Goal: Navigation & Orientation: Find specific page/section

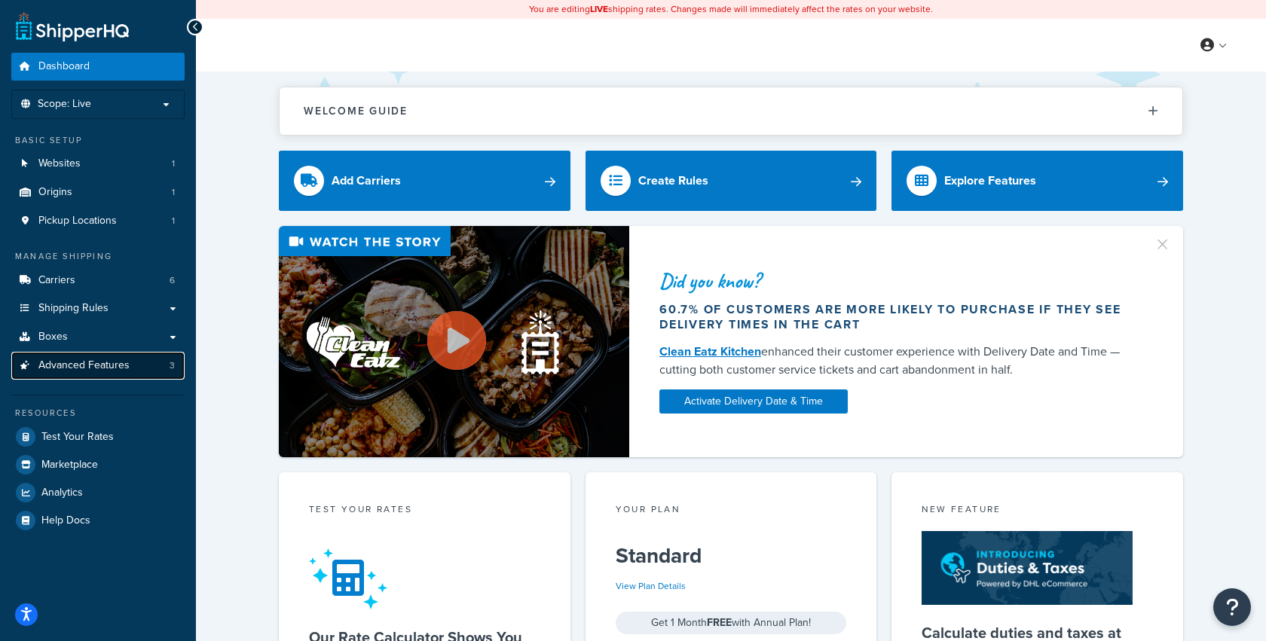
click at [91, 364] on span "Advanced Features" at bounding box center [83, 366] width 91 height 13
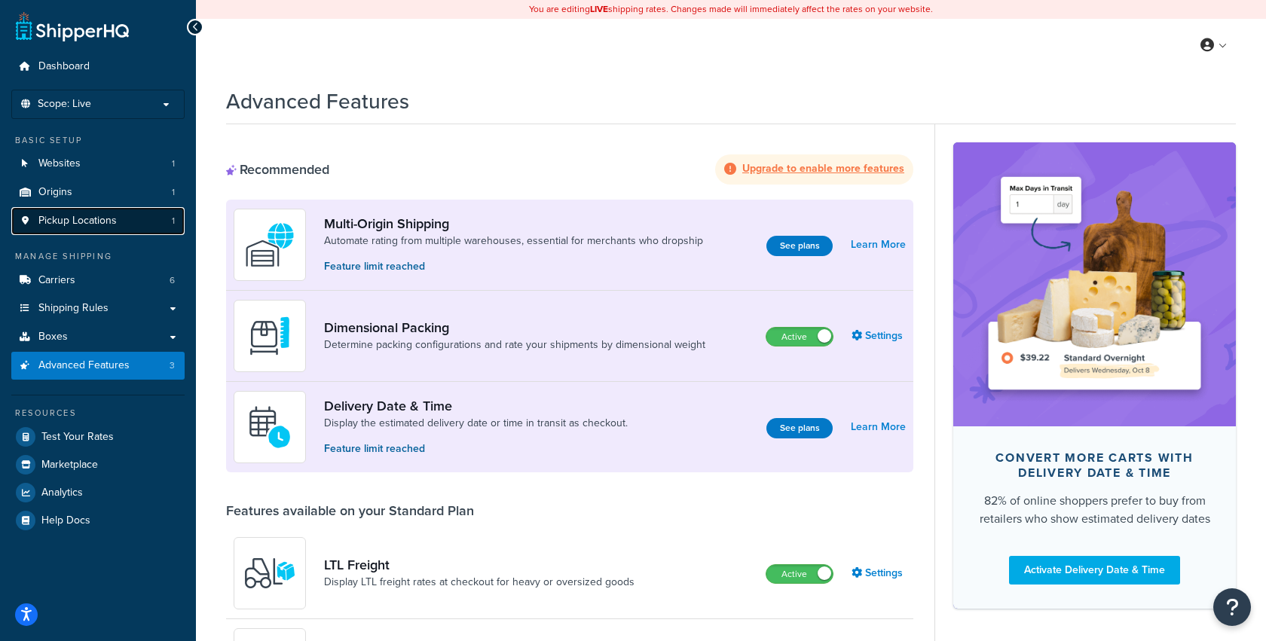
click at [72, 215] on span "Pickup Locations" at bounding box center [77, 221] width 78 height 13
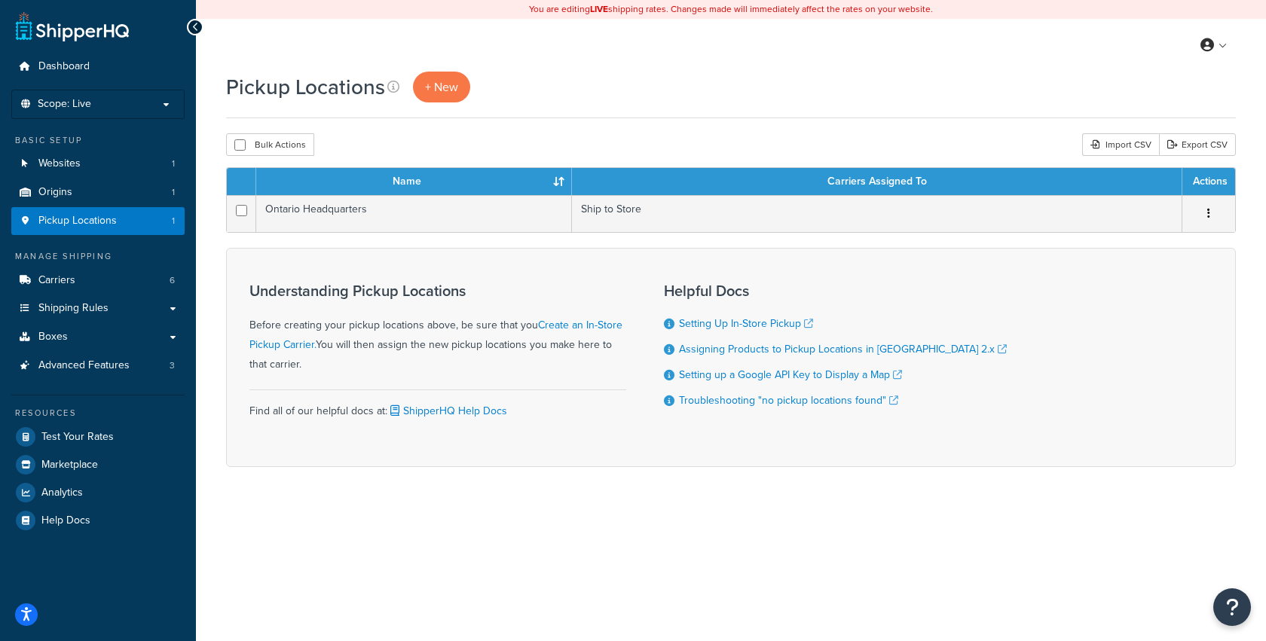
click at [285, 80] on h1 "Pickup Locations" at bounding box center [305, 86] width 159 height 29
click at [263, 86] on h1 "Pickup Locations" at bounding box center [305, 86] width 159 height 29
drag, startPoint x: 226, startPoint y: 86, endPoint x: 385, endPoint y: 93, distance: 159.2
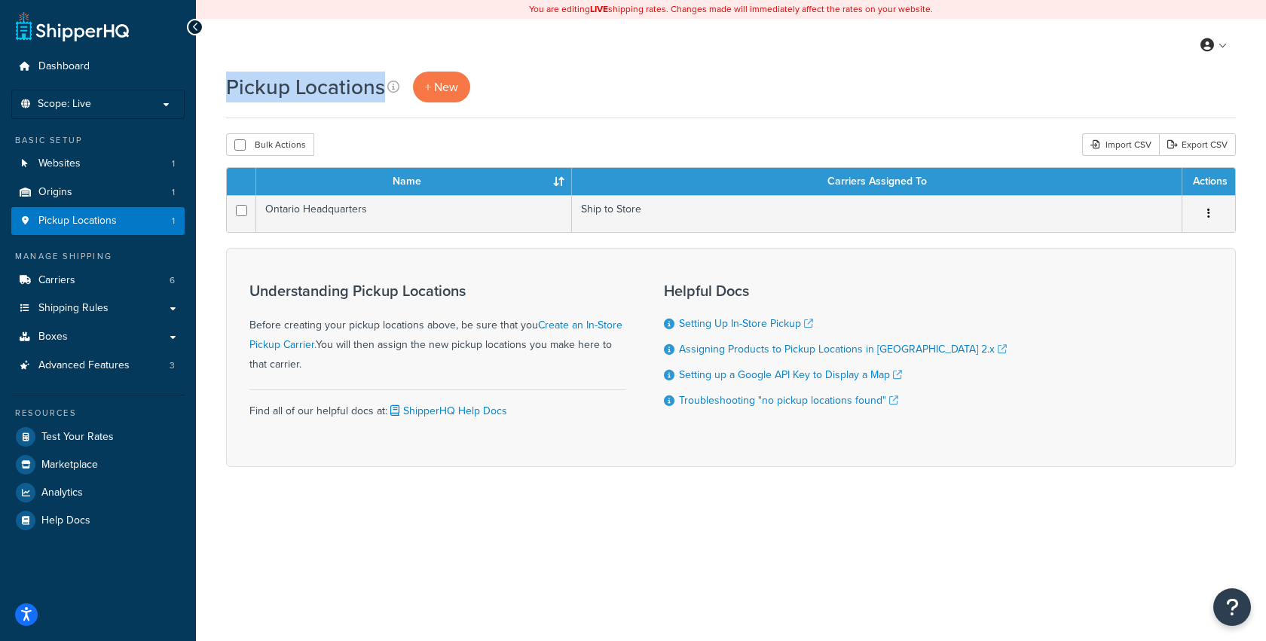
click at [385, 93] on div "Pickup Locations + New" at bounding box center [352, 87] width 252 height 31
click at [395, 81] on icon at bounding box center [393, 87] width 12 height 12
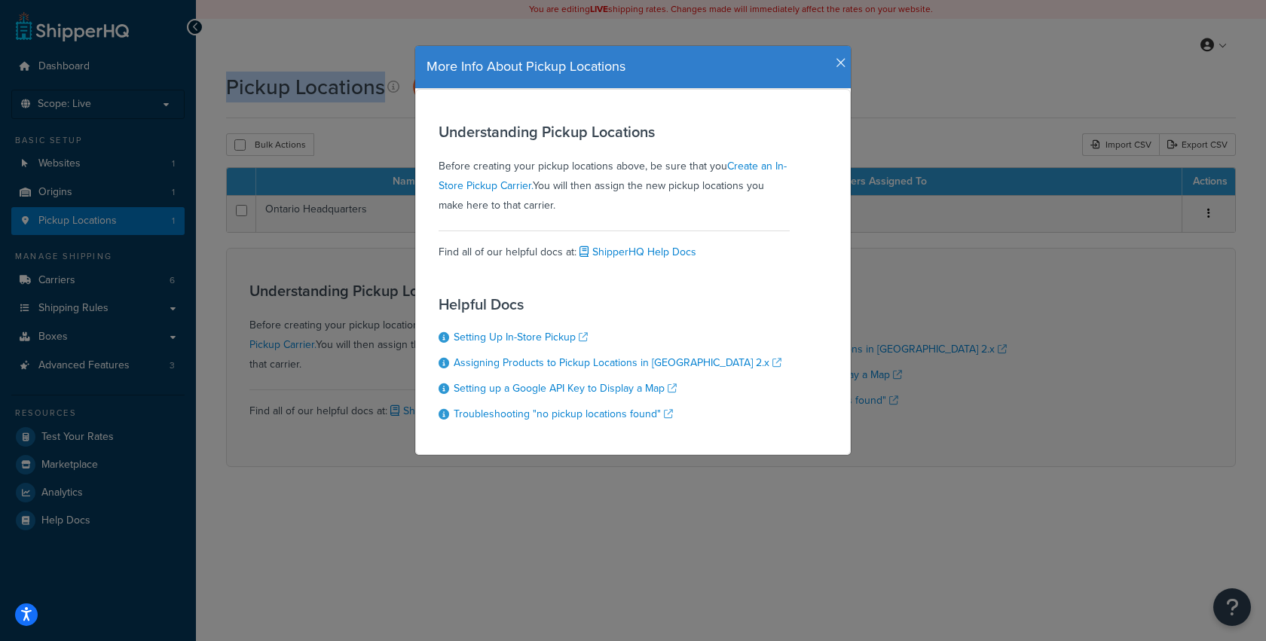
click at [840, 58] on icon "button" at bounding box center [841, 64] width 11 height 14
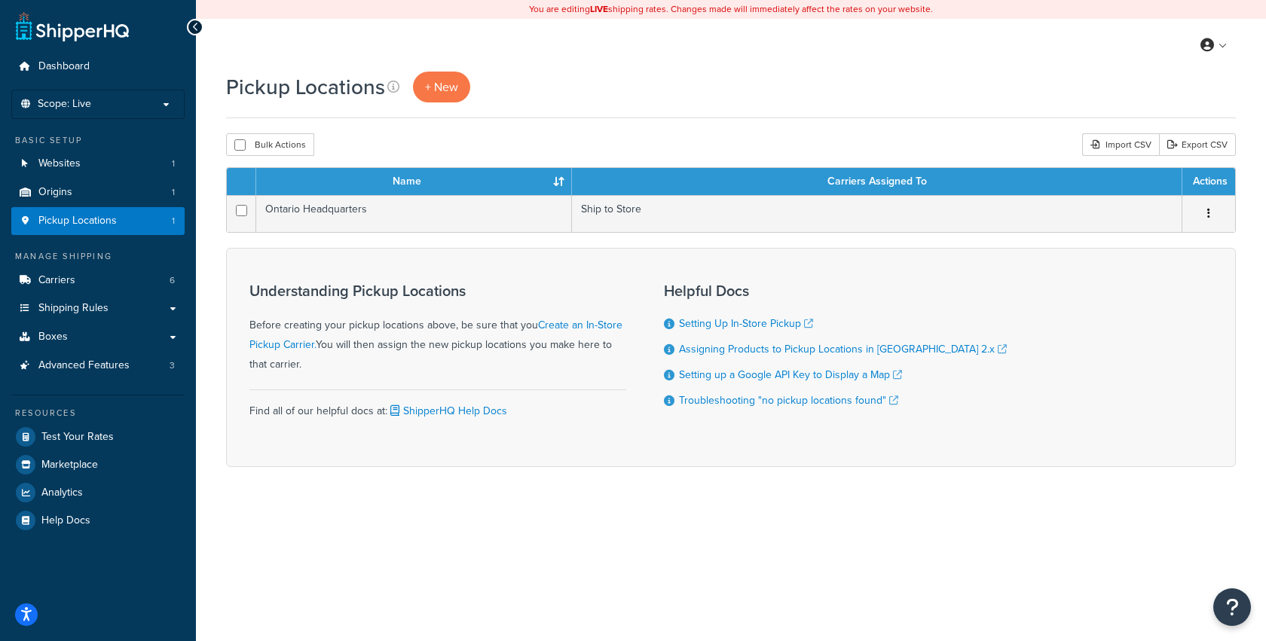
click at [322, 98] on h1 "Pickup Locations" at bounding box center [305, 86] width 159 height 29
click at [301, 90] on h1 "Pickup Locations" at bounding box center [305, 86] width 159 height 29
drag, startPoint x: 227, startPoint y: 89, endPoint x: 389, endPoint y: 92, distance: 162.1
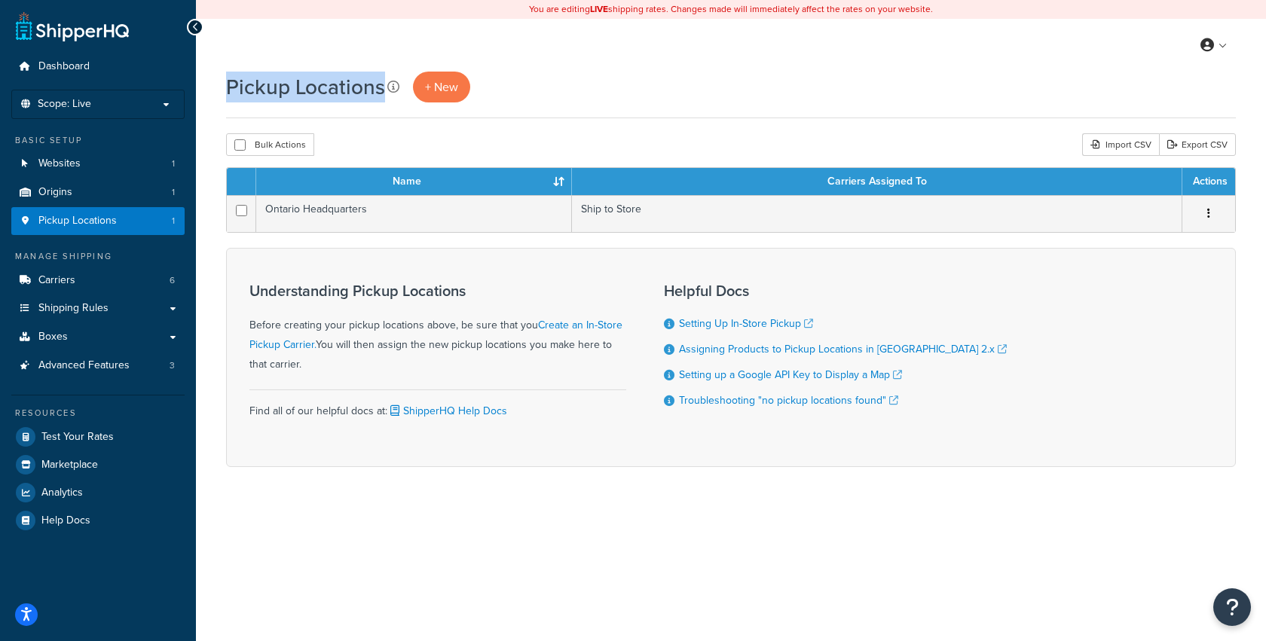
click at [389, 92] on div "Pickup Locations + New" at bounding box center [352, 87] width 252 height 31
click at [272, 93] on h1 "Pickup Locations" at bounding box center [305, 86] width 159 height 29
click at [288, 90] on h1 "Pickup Locations" at bounding box center [305, 86] width 159 height 29
